Goal: Check status: Check status

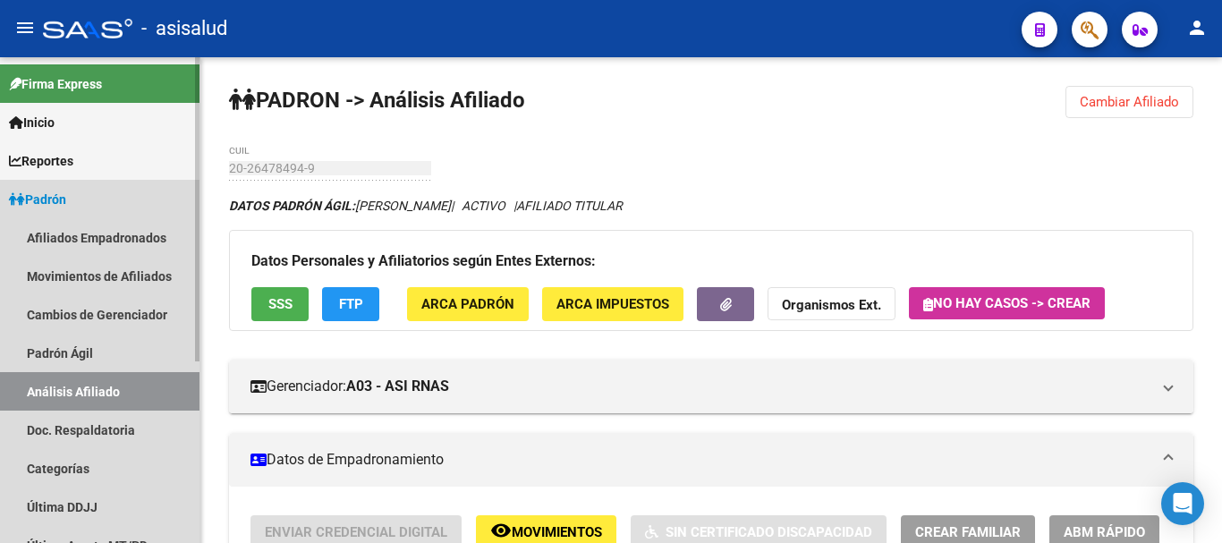
click at [86, 208] on link "Padrón" at bounding box center [100, 199] width 200 height 38
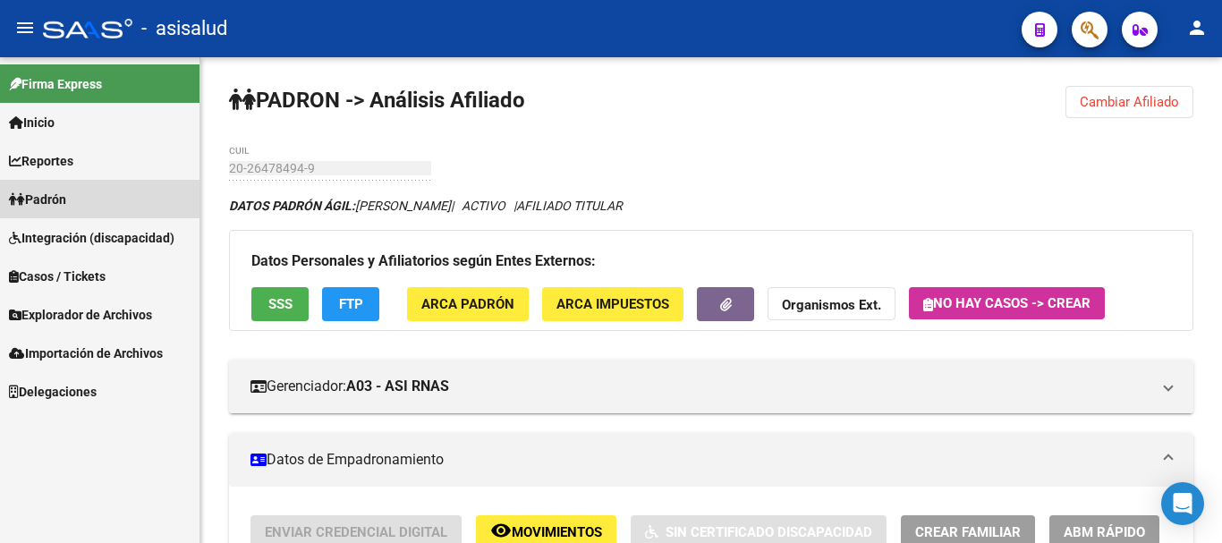
click at [83, 204] on link "Padrón" at bounding box center [100, 199] width 200 height 38
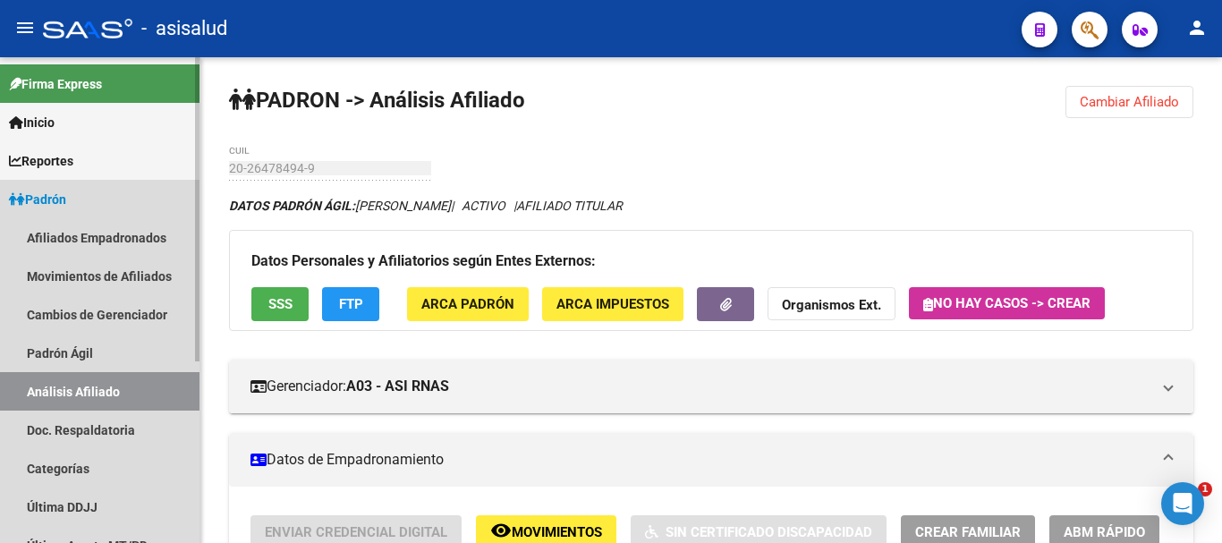
click at [93, 386] on link "Análisis Afiliado" at bounding box center [100, 391] width 200 height 38
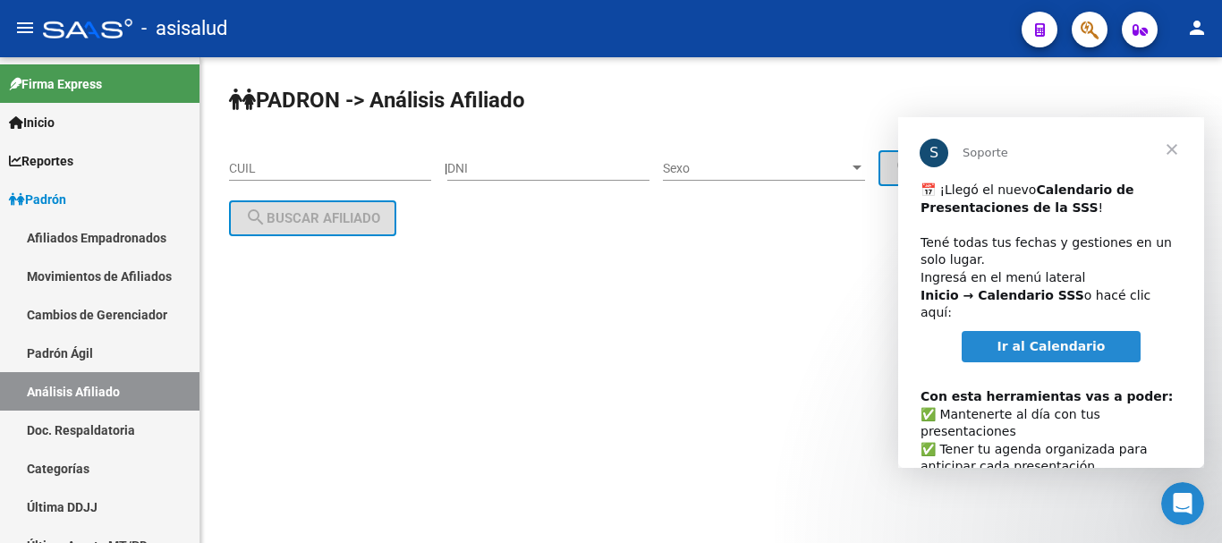
click at [1167, 145] on span "Cerrar" at bounding box center [1172, 149] width 64 height 64
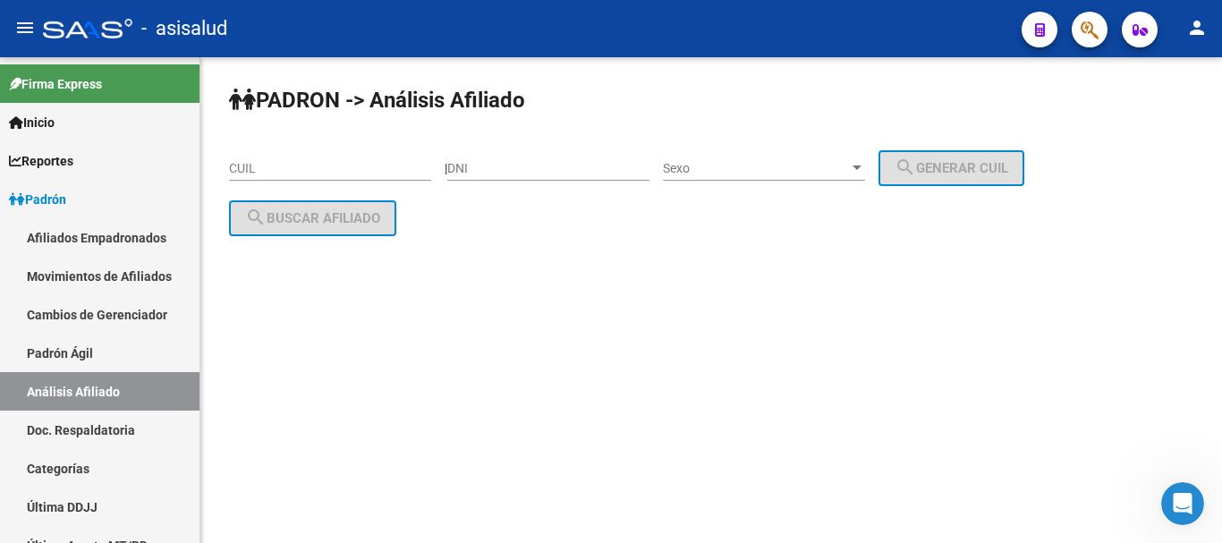
click at [349, 164] on input "CUIL" at bounding box center [330, 168] width 202 height 15
paste input "27-32944852-0"
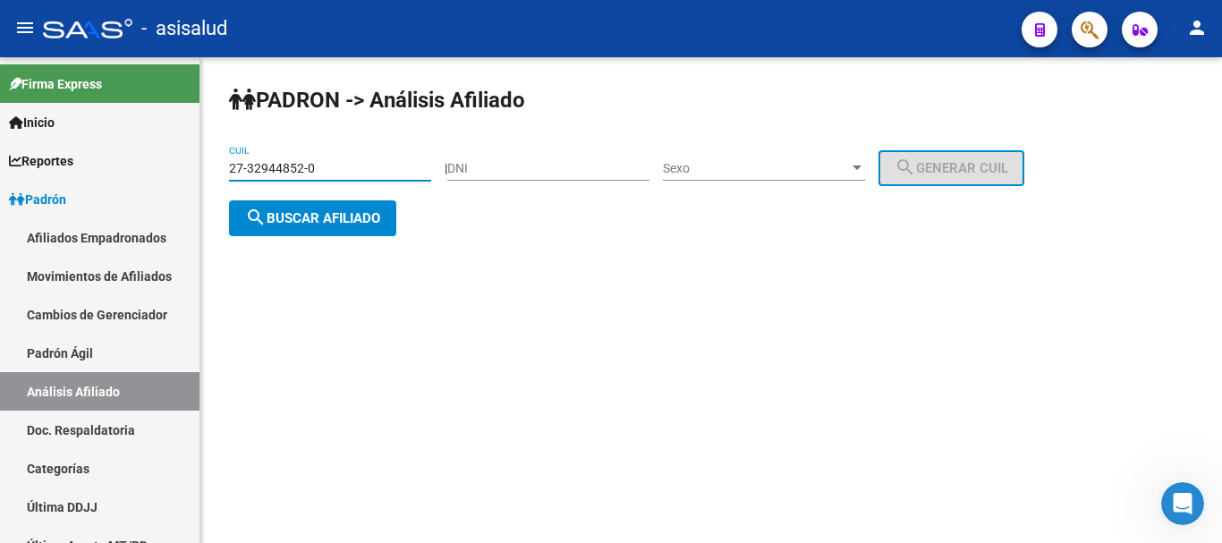
type input "27-32944852-0"
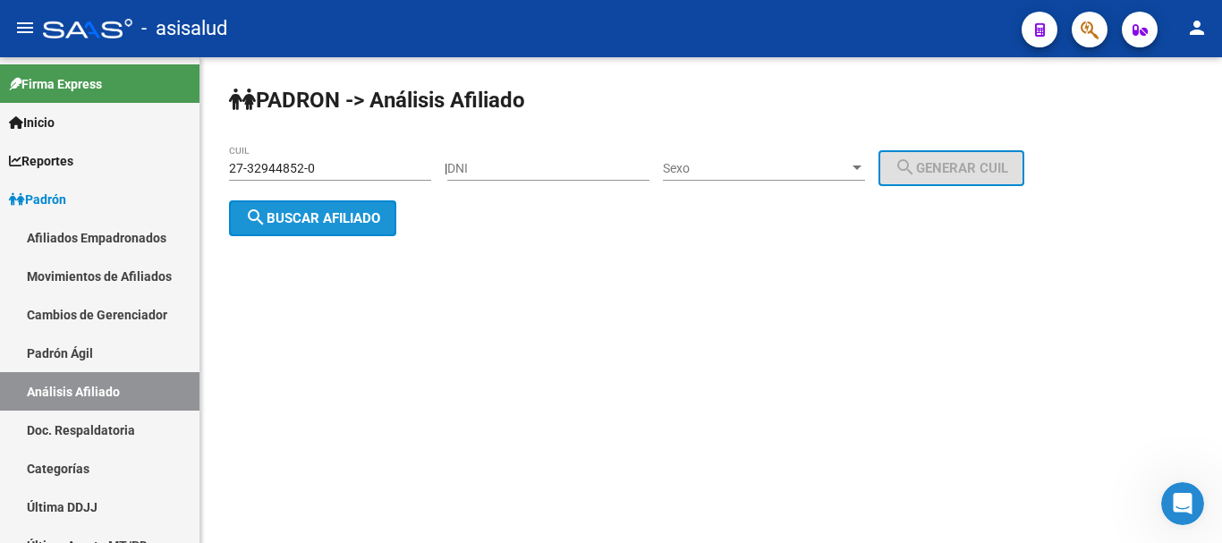
click at [347, 214] on span "search Buscar afiliado" at bounding box center [312, 218] width 135 height 16
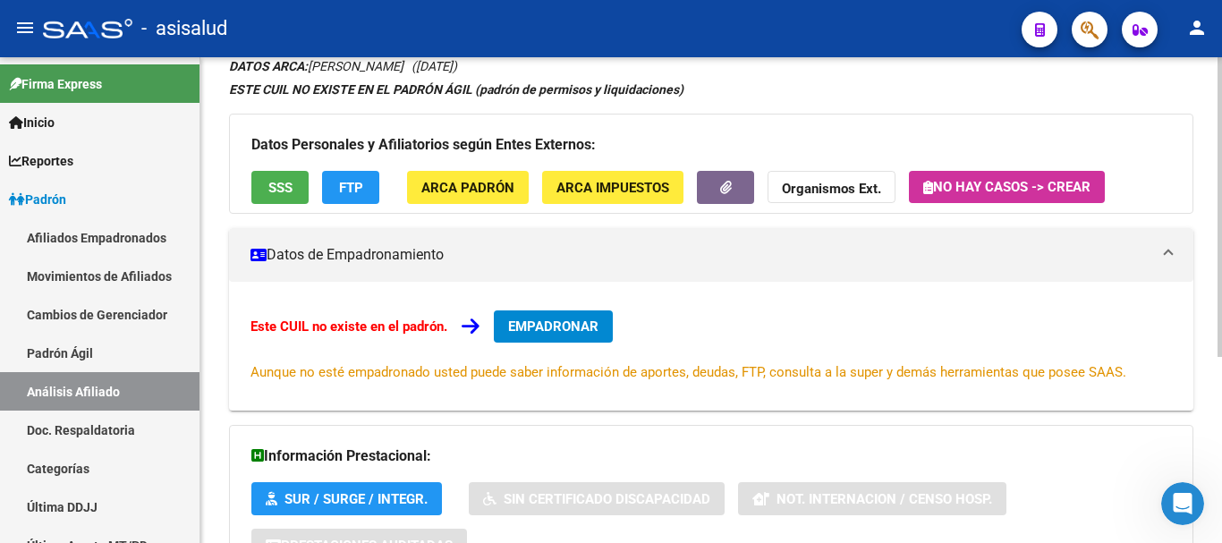
click at [1221, 284] on div at bounding box center [1220, 294] width 4 height 300
